Goal: Task Accomplishment & Management: Manage account settings

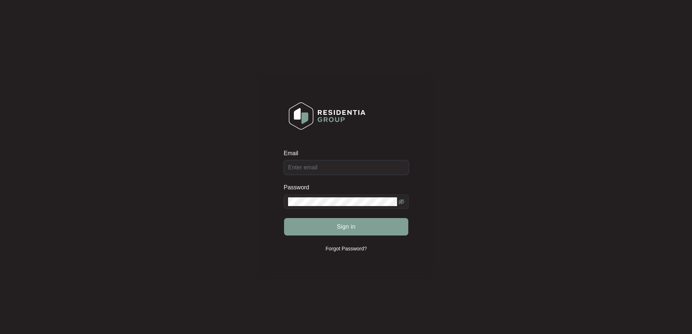
click at [332, 167] on input "Email" at bounding box center [346, 167] width 125 height 15
type input "service@wefixappliances.com.au"
click at [331, 227] on button "Sign in" at bounding box center [346, 226] width 124 height 17
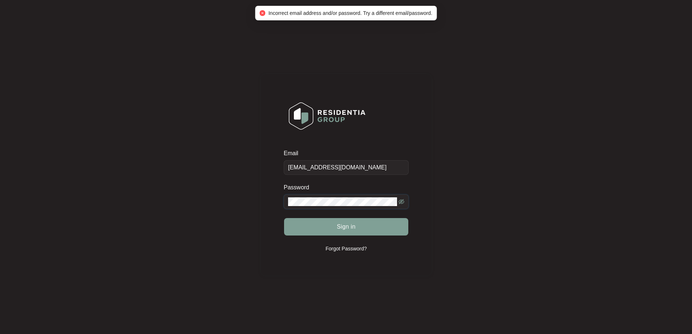
click at [228, 197] on div "Email service@wefixappliances.com.au Password Sign in Forgot Password?" at bounding box center [346, 174] width 678 height 335
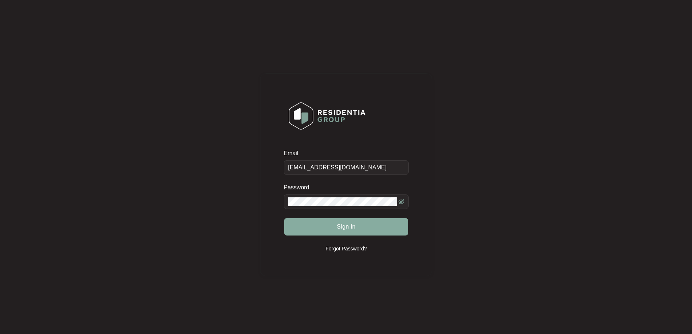
click at [347, 219] on button "Sign in" at bounding box center [346, 226] width 124 height 17
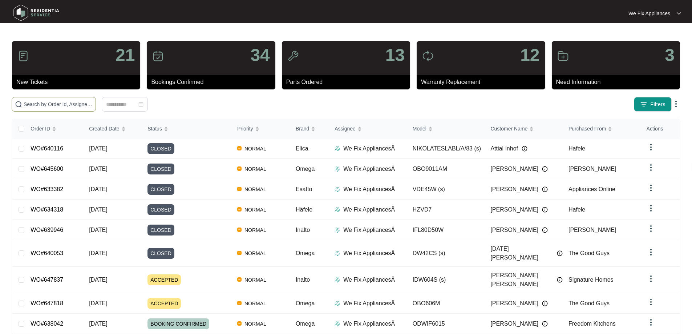
paste input "647818"
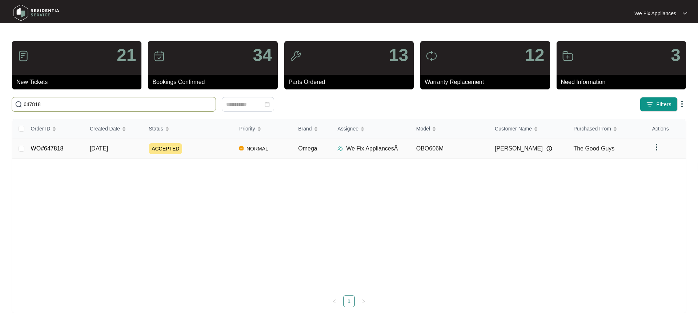
type input "647818"
click at [54, 148] on link "WO#647818" at bounding box center [47, 148] width 33 height 6
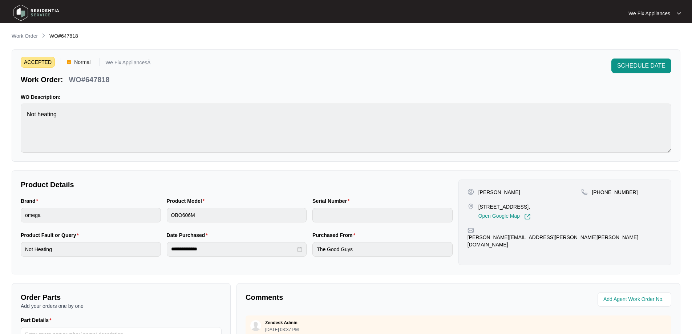
click at [641, 66] on span "SCHEDULE DATE" at bounding box center [641, 65] width 48 height 9
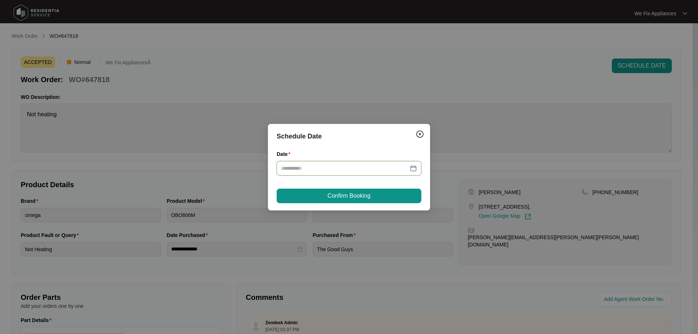
click at [366, 168] on input "Date" at bounding box center [344, 168] width 127 height 8
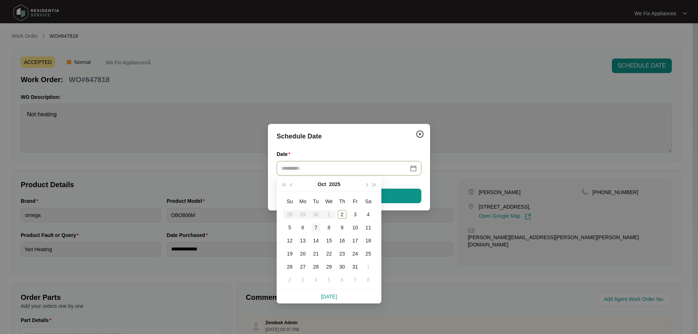
click at [317, 226] on div "7" at bounding box center [315, 227] width 9 height 9
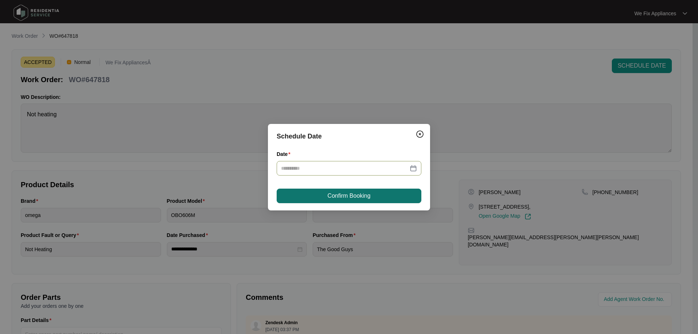
type input "**********"
click at [351, 192] on span "Confirm Booking" at bounding box center [348, 196] width 43 height 9
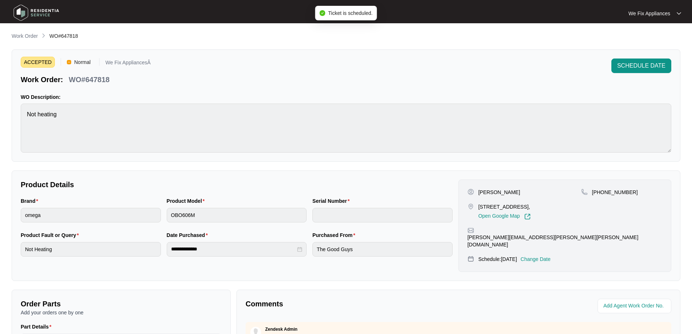
click at [47, 9] on img at bounding box center [36, 13] width 51 height 22
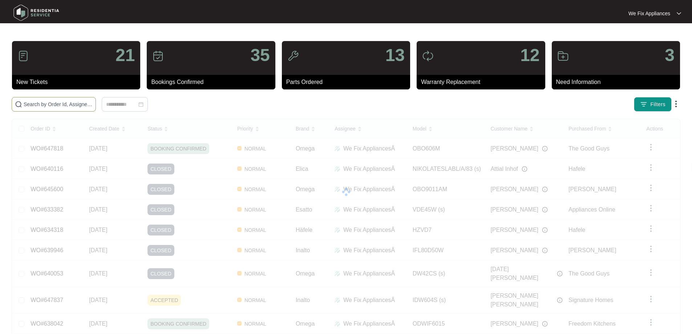
paste input "647837"
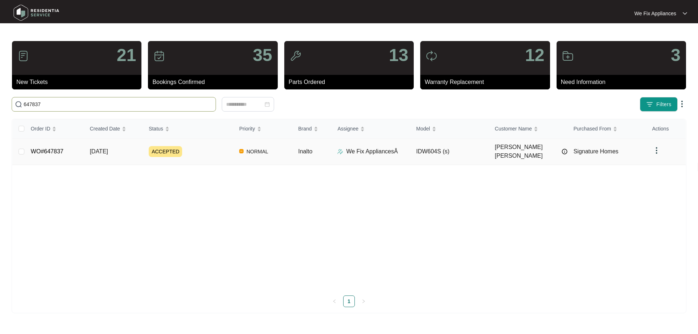
type input "647837"
click at [52, 149] on link "WO#647837" at bounding box center [47, 151] width 33 height 6
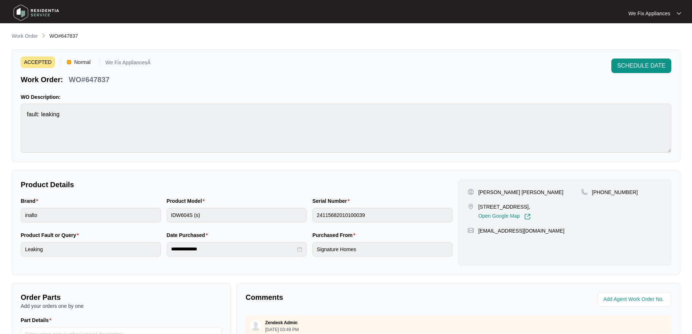
click at [636, 64] on span "SCHEDULE DATE" at bounding box center [641, 65] width 48 height 9
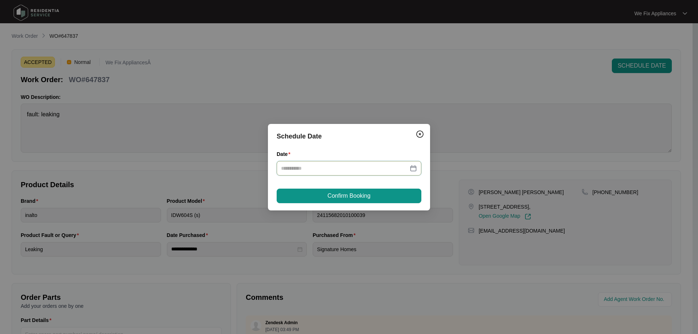
click at [352, 172] on input "Date" at bounding box center [344, 168] width 127 height 8
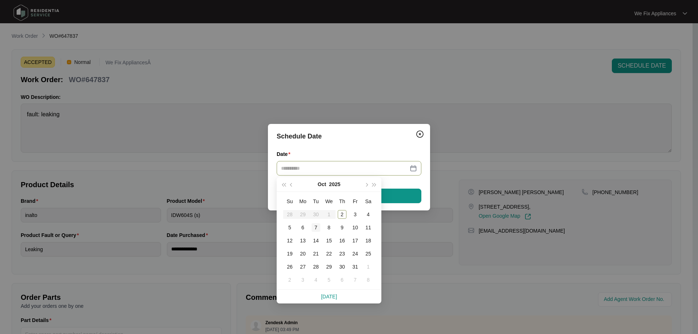
click at [318, 229] on div "7" at bounding box center [315, 227] width 9 height 9
type input "**********"
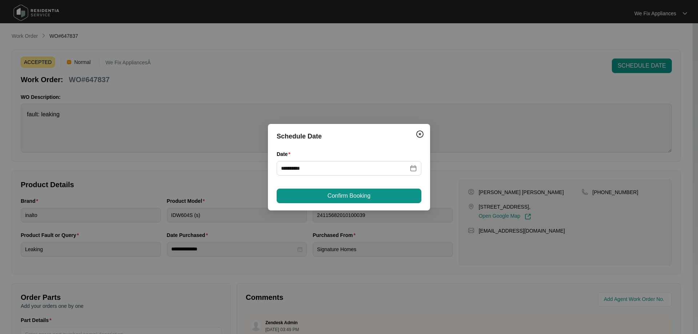
click at [350, 195] on span "Confirm Booking" at bounding box center [348, 196] width 43 height 9
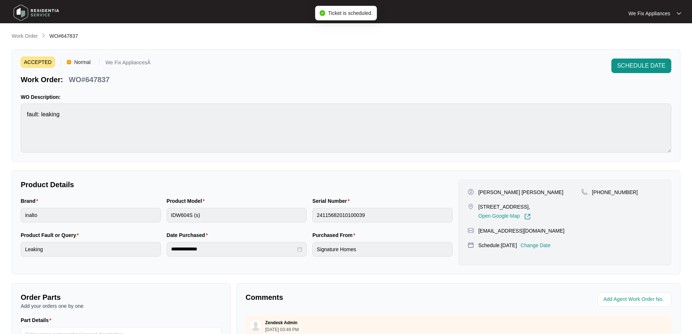
click at [47, 11] on img at bounding box center [36, 13] width 51 height 22
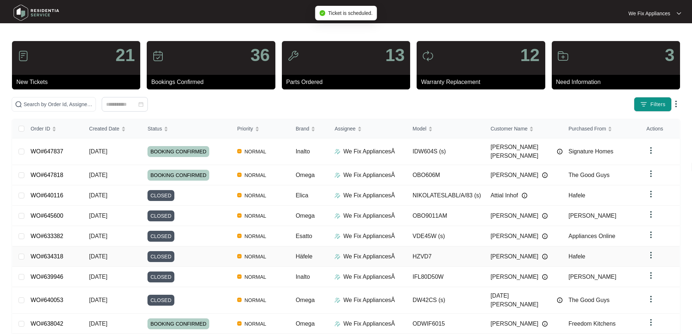
scroll to position [40, 0]
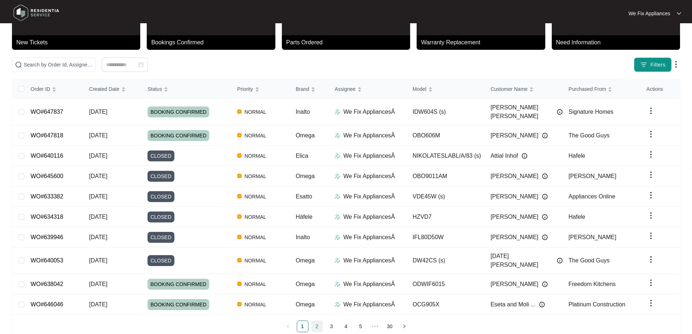
click at [317, 321] on link "2" at bounding box center [317, 326] width 11 height 11
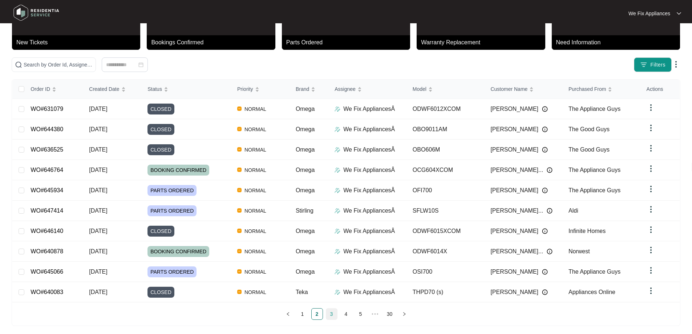
click at [330, 310] on link "3" at bounding box center [331, 314] width 11 height 11
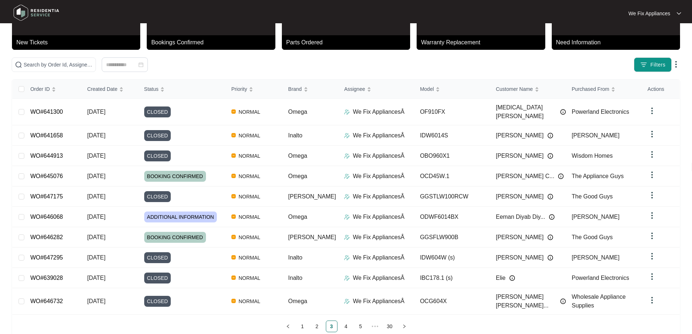
click at [344, 310] on div "Order ID Created Date Status Priority Brand Assignee Model Customer Name Purcha…" at bounding box center [346, 206] width 668 height 253
click at [344, 321] on link "4" at bounding box center [346, 326] width 11 height 11
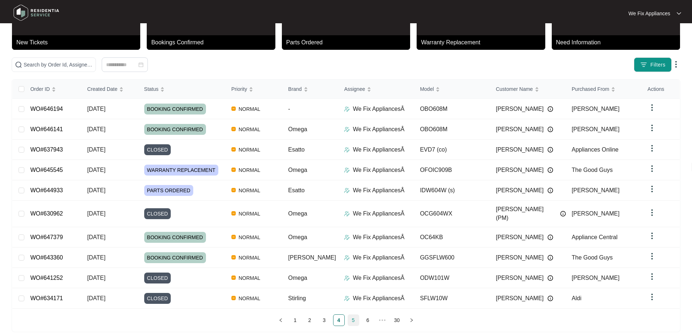
click at [354, 315] on link "5" at bounding box center [353, 320] width 11 height 11
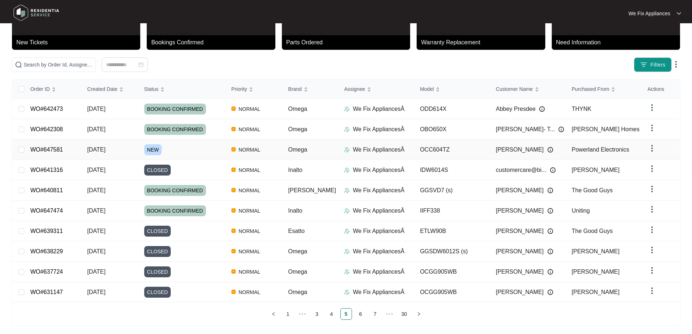
click at [51, 148] on link "WO#647581" at bounding box center [46, 149] width 33 height 6
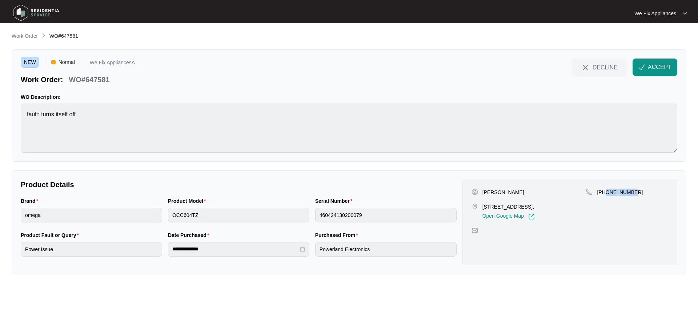
drag, startPoint x: 633, startPoint y: 192, endPoint x: 607, endPoint y: 193, distance: 25.8
click at [607, 193] on div "+61405240290" at bounding box center [627, 192] width 82 height 7
copy p "405240290"
drag, startPoint x: 499, startPoint y: 193, endPoint x: 481, endPoint y: 192, distance: 18.2
click at [481, 192] on div "Sonja" at bounding box center [528, 192] width 115 height 7
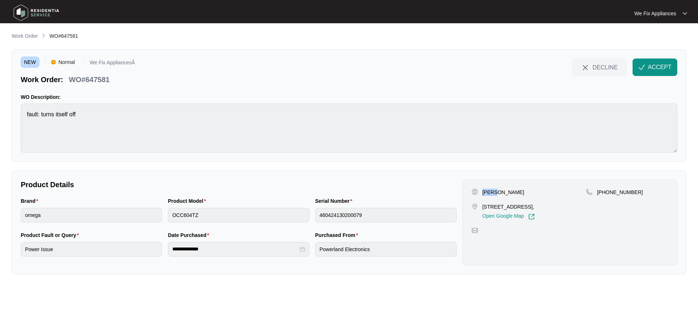
copy p "Sonja"
click at [528, 190] on div "Sonja" at bounding box center [528, 192] width 115 height 7
drag, startPoint x: 529, startPoint y: 205, endPoint x: 482, endPoint y: 206, distance: 47.2
click at [482, 206] on p "22/1 Riverpark Drive, Liverpool," at bounding box center [508, 206] width 52 height 7
copy p "22/1 Riverpark Drive"
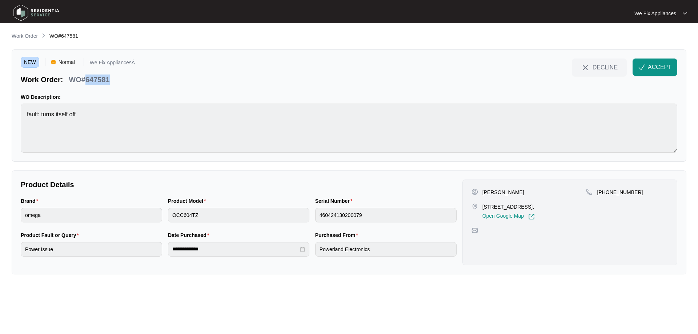
drag, startPoint x: 111, startPoint y: 82, endPoint x: 101, endPoint y: 85, distance: 10.5
click at [86, 81] on div "WO#647581" at bounding box center [89, 78] width 47 height 13
copy p "647581"
click at [148, 220] on div "Brand omega Product Model OCC604TZ Serial Number 460424130200079" at bounding box center [239, 214] width 442 height 34
click at [0, 112] on main "**********" at bounding box center [349, 167] width 698 height 334
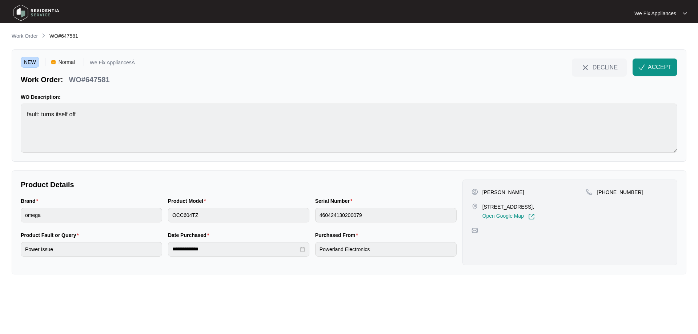
click at [665, 78] on div "DECLINE ACCEPT" at bounding box center [624, 72] width 105 height 26
click at [659, 67] on span "ACCEPT" at bounding box center [660, 67] width 24 height 9
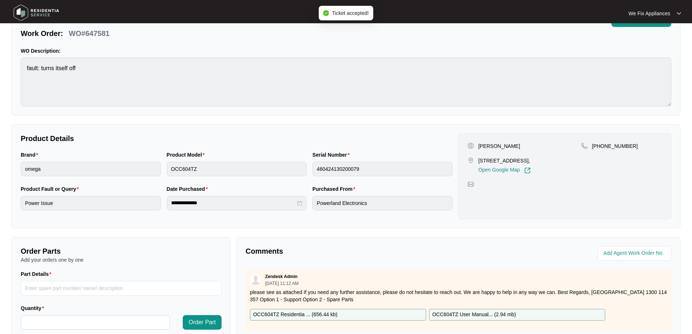
scroll to position [109, 0]
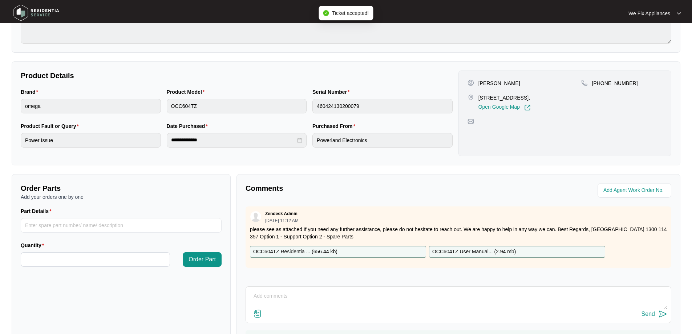
click at [310, 302] on textarea at bounding box center [459, 299] width 418 height 19
type textarea "Hi team, I have left customer a message and text thank you."
click at [656, 314] on button "Send" at bounding box center [655, 314] width 26 height 10
click at [45, 10] on img at bounding box center [36, 13] width 51 height 22
